Goal: Task Accomplishment & Management: Complete application form

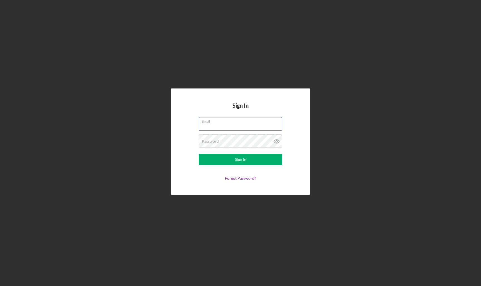
type input "[EMAIL_ADDRESS][DOMAIN_NAME]"
click at [241, 160] on button "Sign In" at bounding box center [241, 159] width 84 height 11
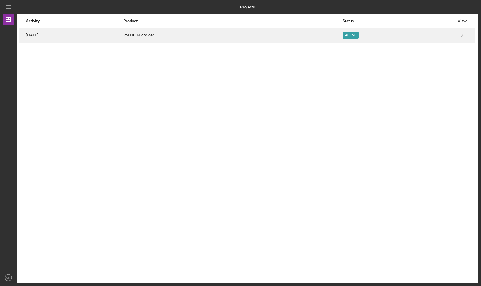
click at [333, 35] on div "VSLDC Microloan" at bounding box center [232, 35] width 219 height 14
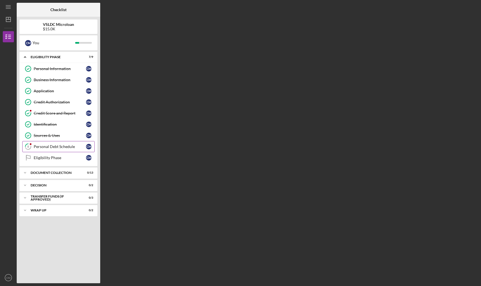
click at [49, 150] on link "8 Personal Debt Schedule C M" at bounding box center [58, 146] width 72 height 11
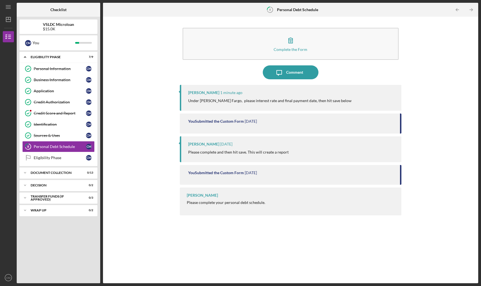
click at [240, 99] on p "Under [PERSON_NAME] Fargo, please interest rate and final payment date, then hi…" at bounding box center [269, 101] width 163 height 6
click at [153, 68] on div "Complete the Form Form Icon/Message Comment [PERSON_NAME] 1 minute ago Under [P…" at bounding box center [291, 149] width 370 height 261
